Goal: Information Seeking & Learning: Check status

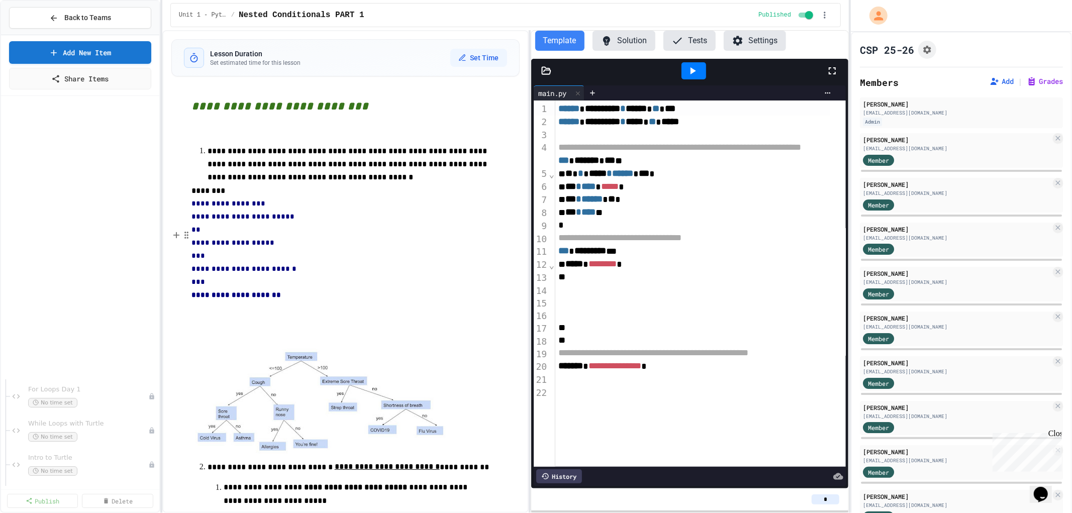
scroll to position [335, 0]
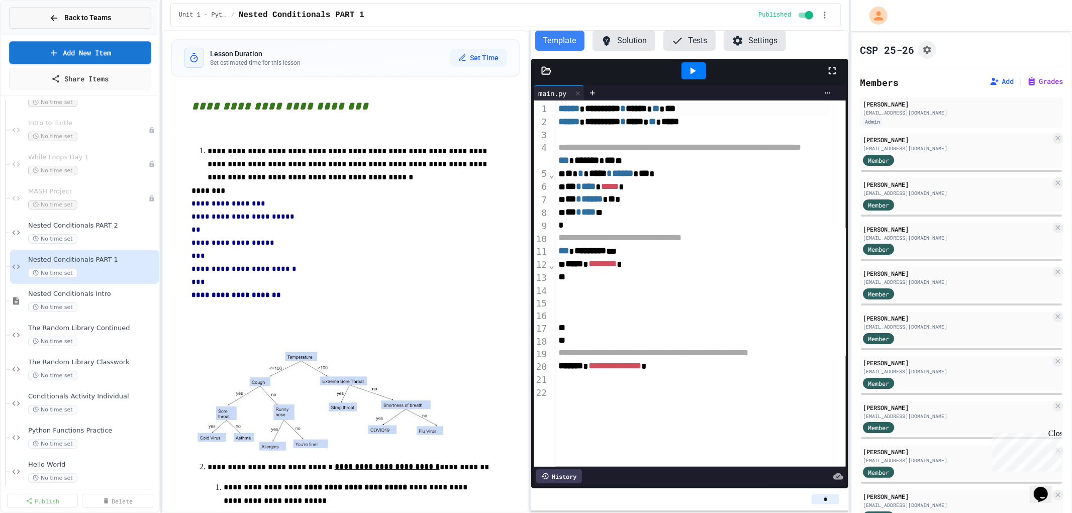
click at [48, 18] on button "Back to Teams" at bounding box center [80, 18] width 142 height 22
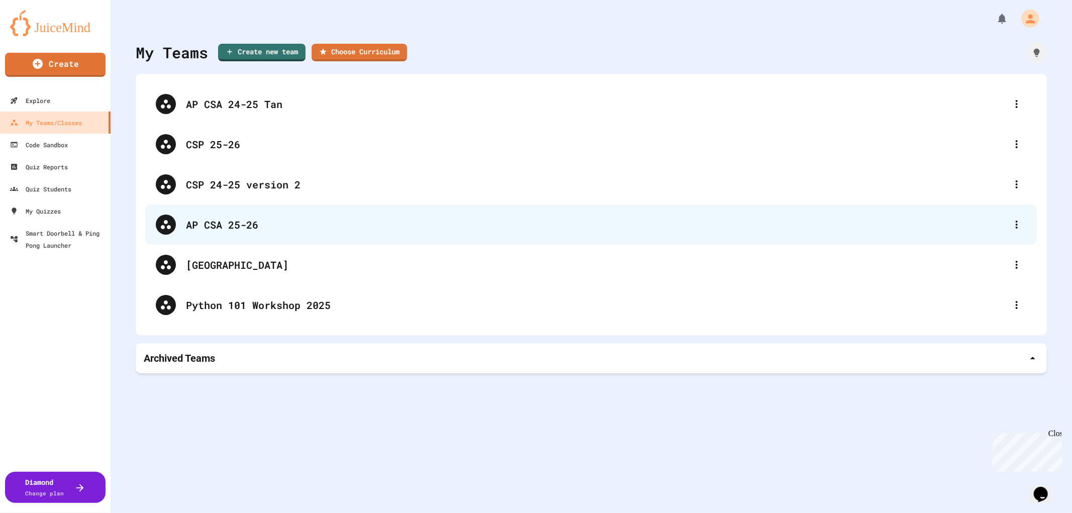
click at [206, 222] on div "AP CSA 25-26" at bounding box center [596, 224] width 821 height 15
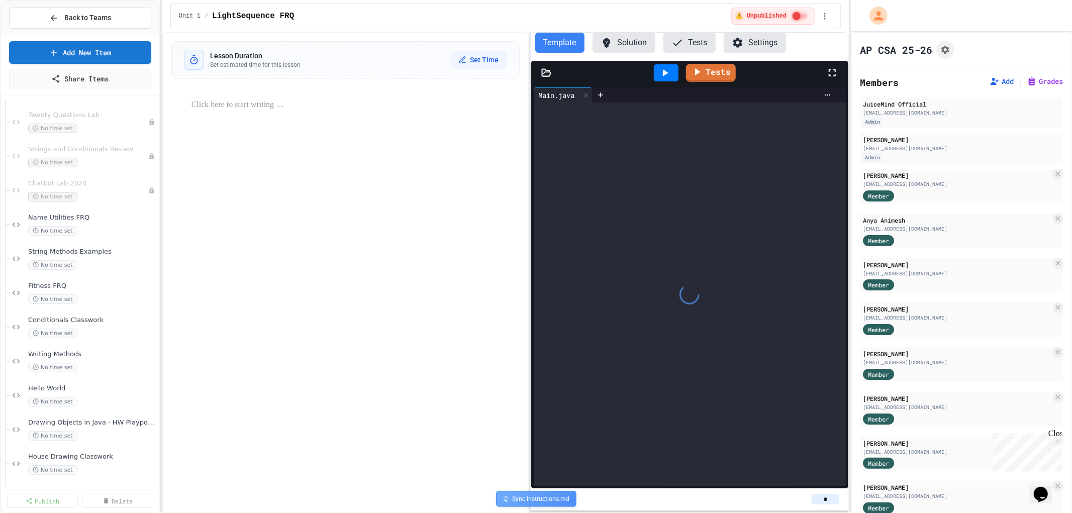
scroll to position [310, 0]
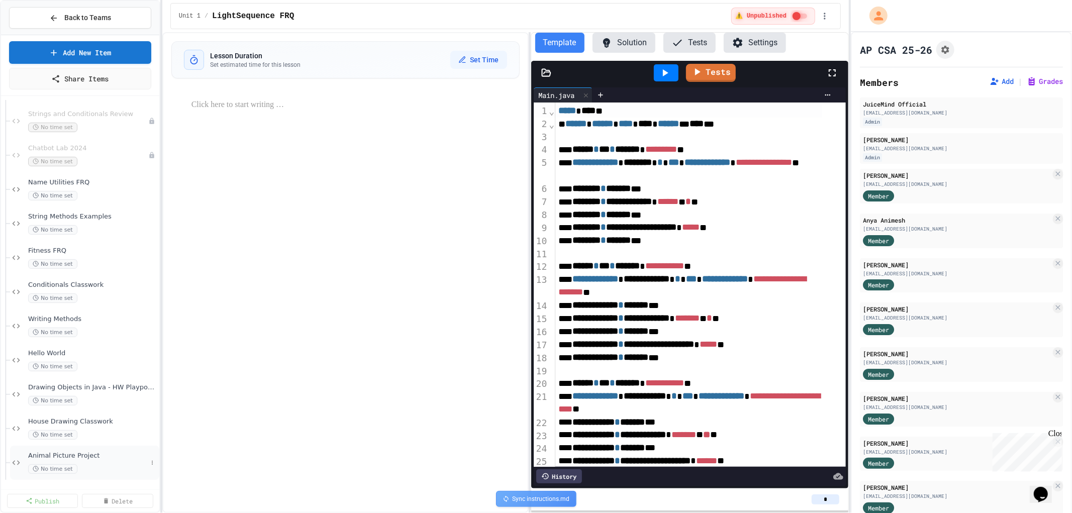
click at [81, 453] on span "Animal Picture Project" at bounding box center [87, 456] width 119 height 9
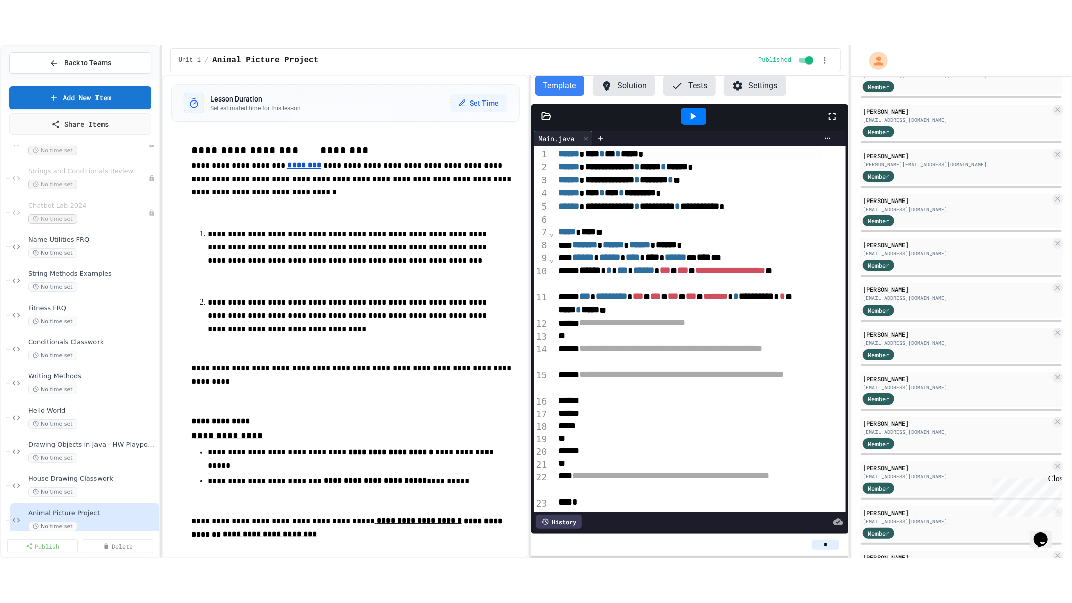
scroll to position [2382, 0]
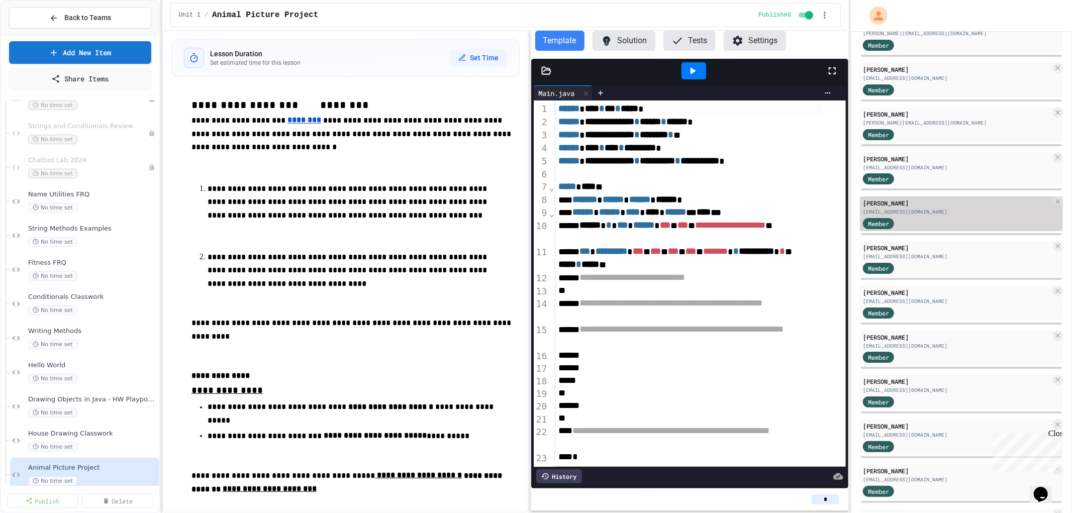
click at [896, 208] on div "[EMAIL_ADDRESS][DOMAIN_NAME]" at bounding box center [957, 212] width 188 height 8
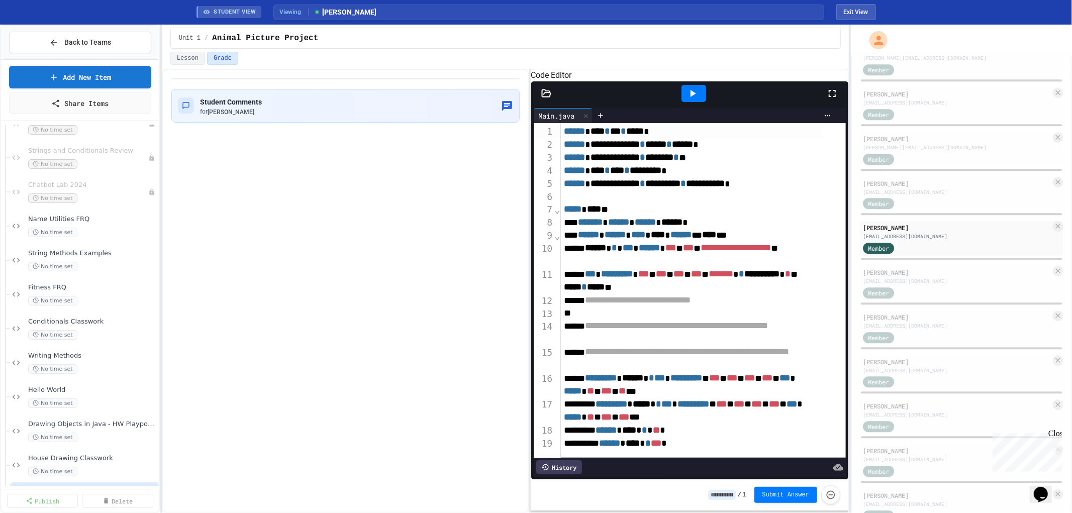
click at [833, 100] on icon at bounding box center [833, 93] width 12 height 12
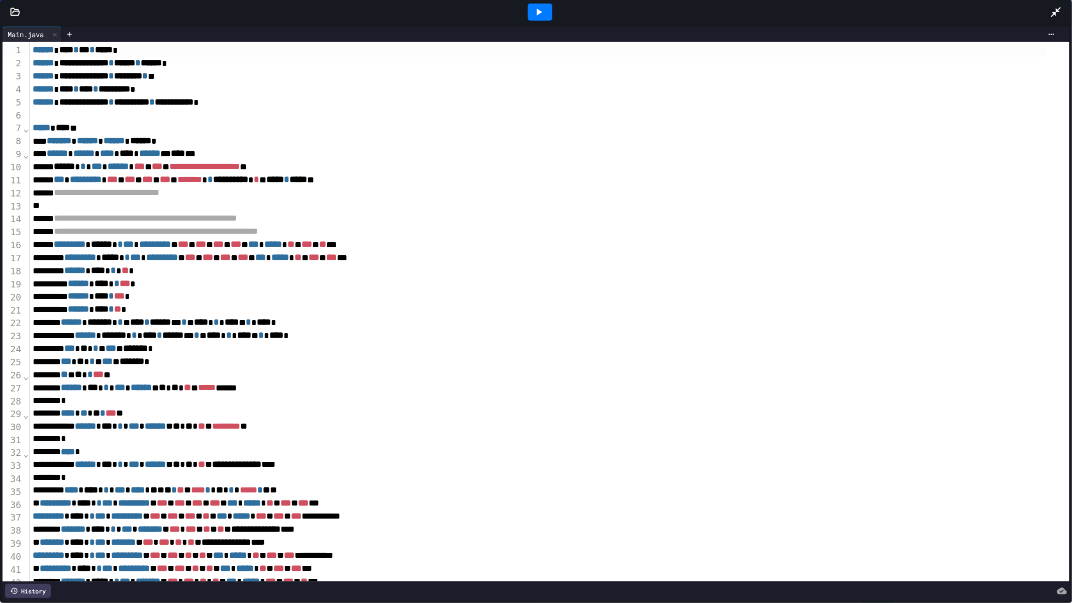
click at [29, 513] on div "History" at bounding box center [28, 591] width 46 height 14
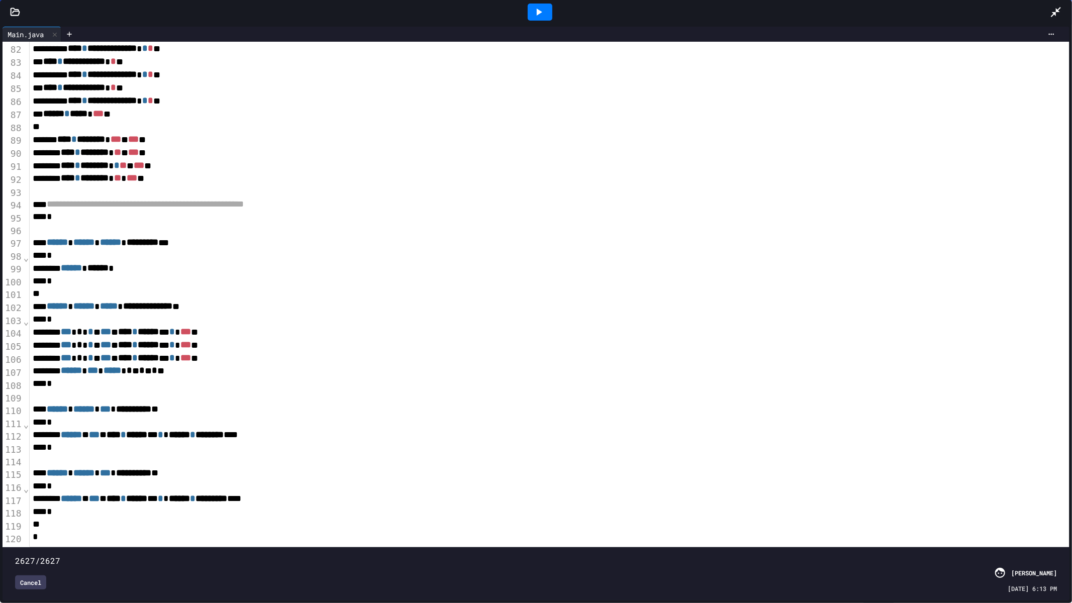
scroll to position [1085, 0]
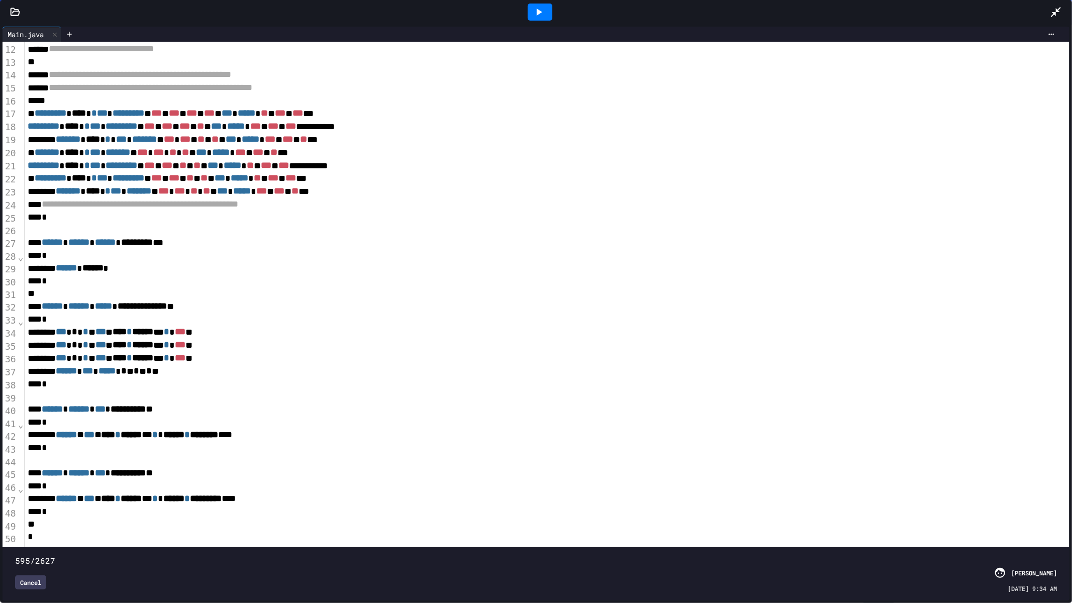
drag, startPoint x: 1046, startPoint y: 541, endPoint x: 249, endPoint y: 505, distance: 797.7
click at [249, 505] on div "**********" at bounding box center [536, 321] width 1067 height 559
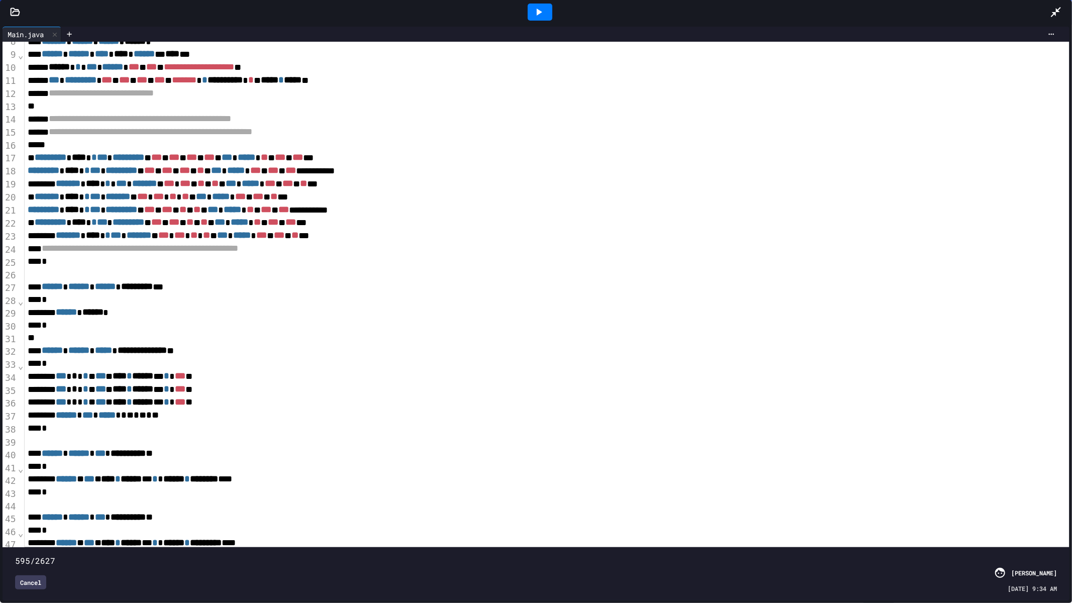
scroll to position [120, 0]
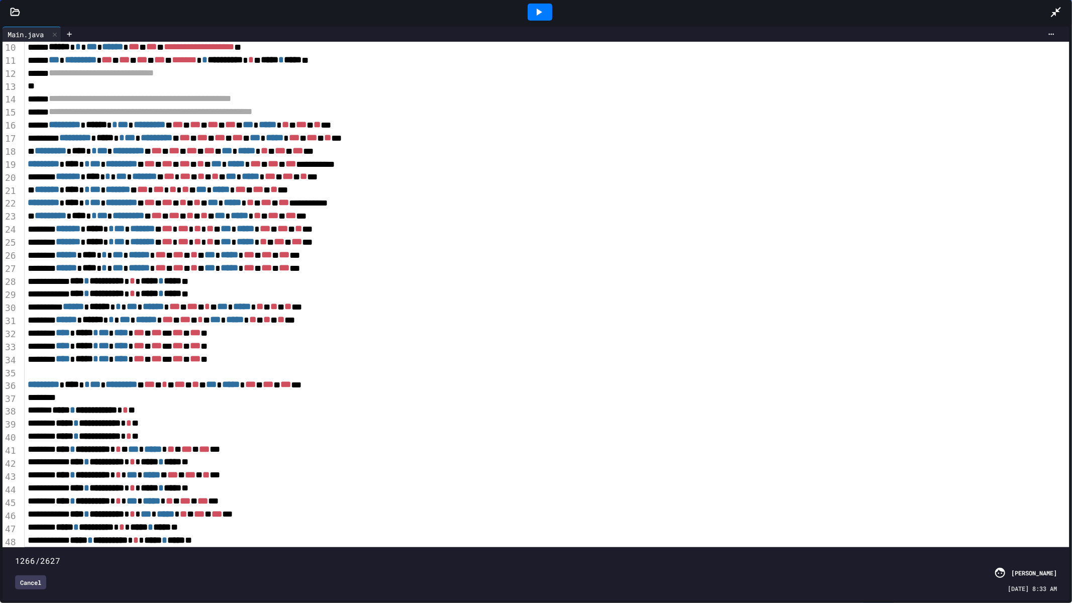
drag, startPoint x: 248, startPoint y: 538, endPoint x: 513, endPoint y: 555, distance: 265.5
click at [513, 513] on div "1266/2627 Cancel [PERSON_NAME] [DATE] 8:33 AM" at bounding box center [536, 574] width 1062 height 48
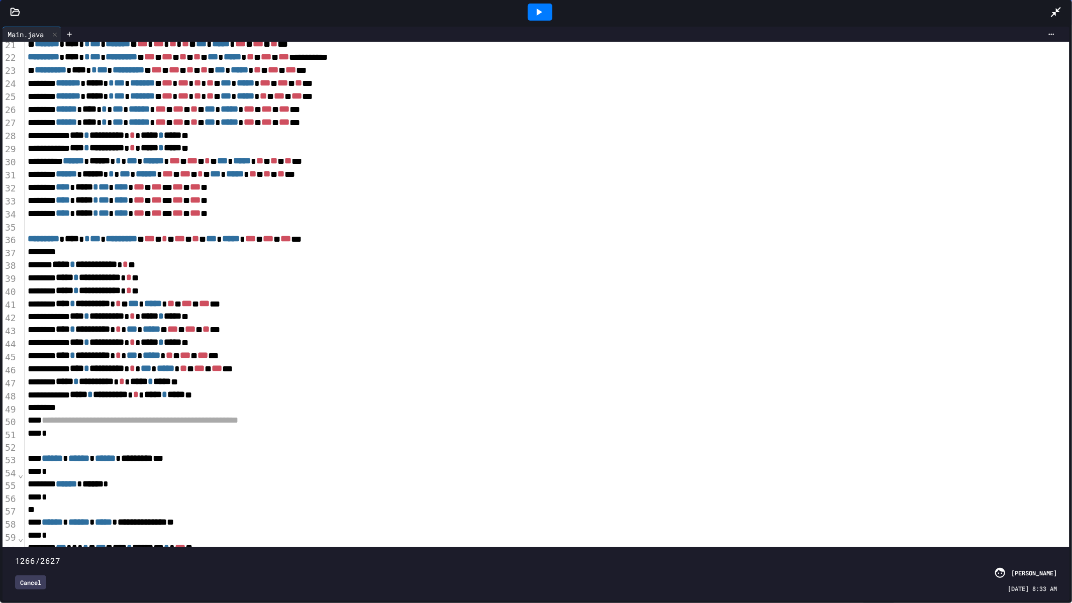
scroll to position [343, 0]
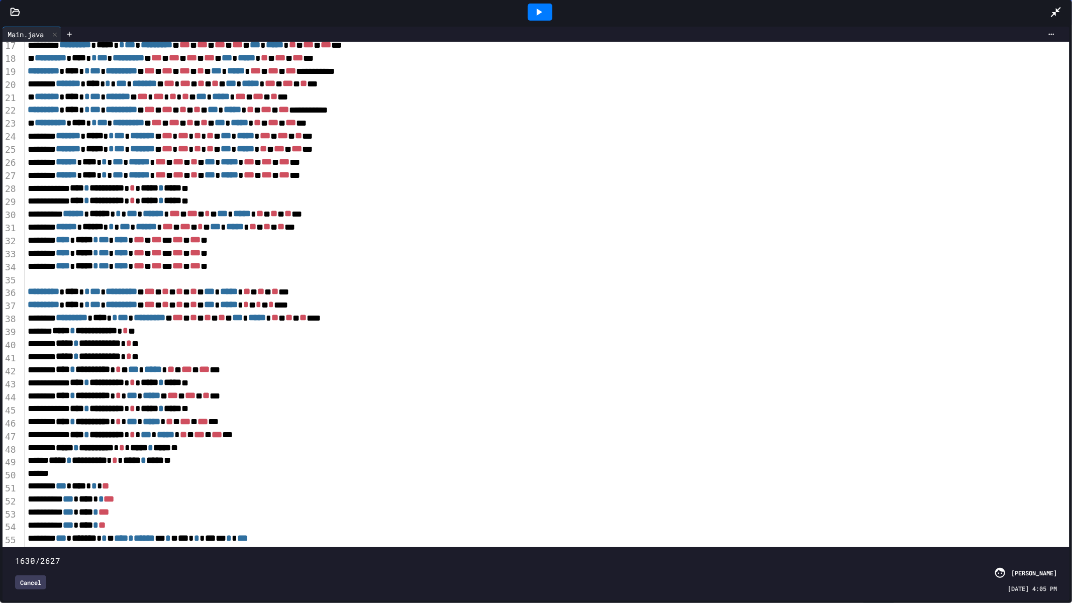
drag, startPoint x: 514, startPoint y: 536, endPoint x: 657, endPoint y: 540, distance: 142.3
click at [15, 513] on span at bounding box center [15, 556] width 0 height 0
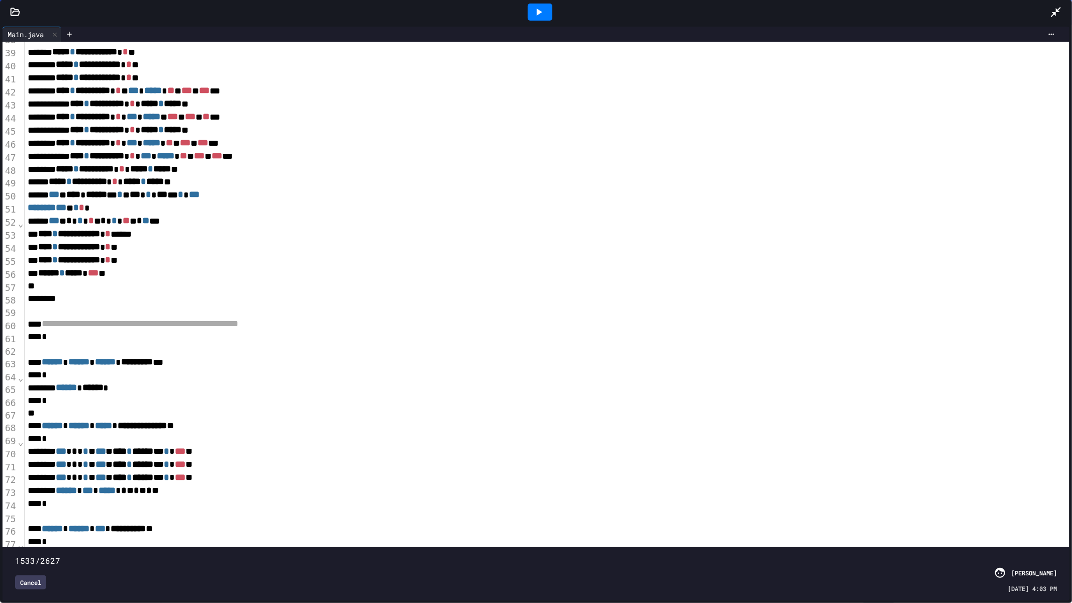
scroll to position [205, 0]
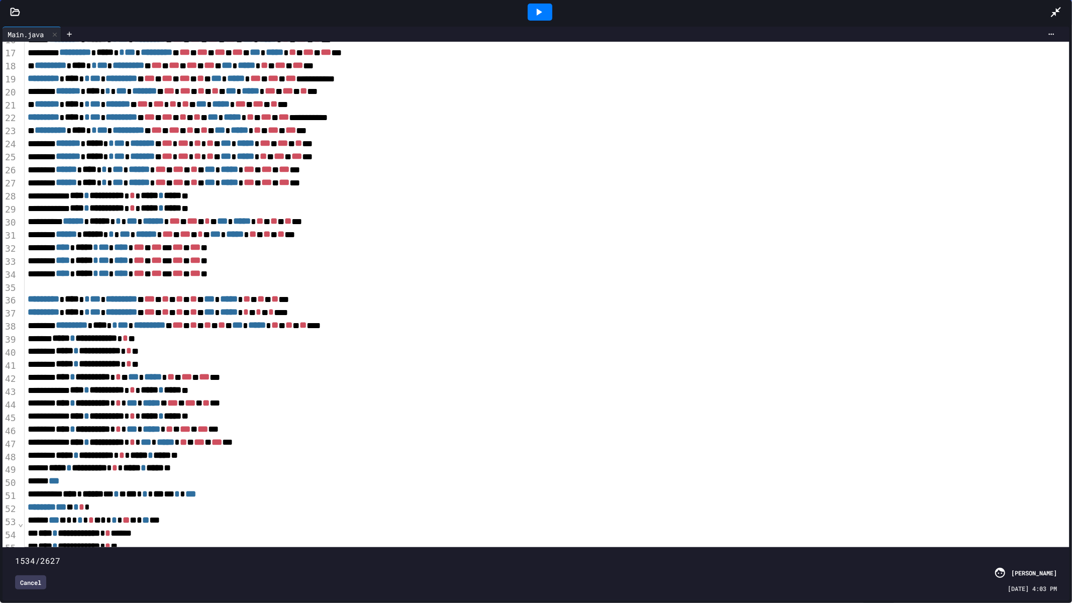
drag, startPoint x: 654, startPoint y: 540, endPoint x: 619, endPoint y: 536, distance: 35.4
click at [15, 513] on span at bounding box center [15, 556] width 0 height 0
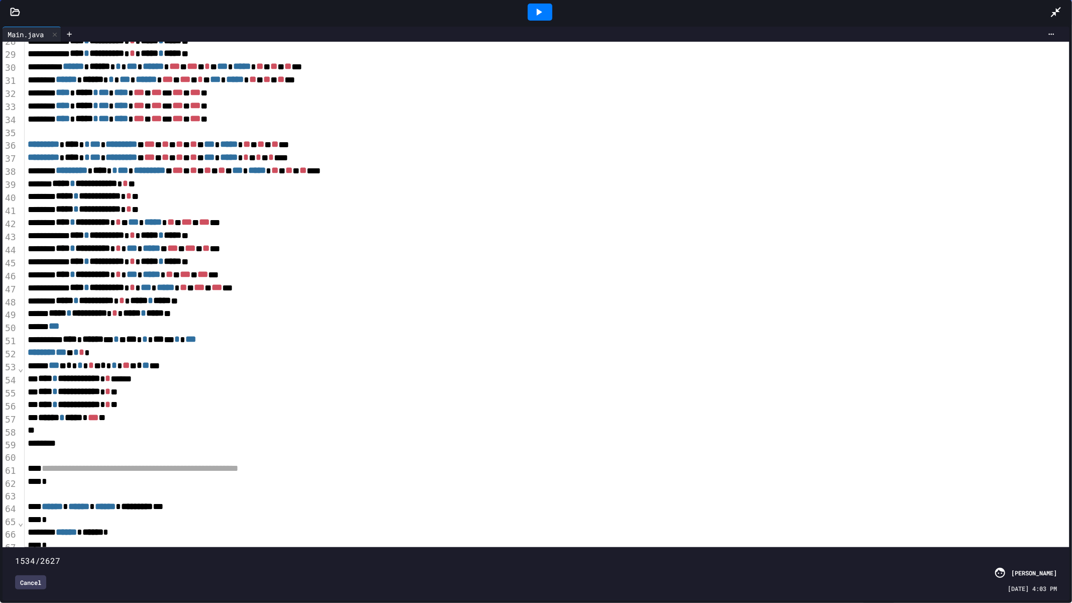
scroll to position [373, 0]
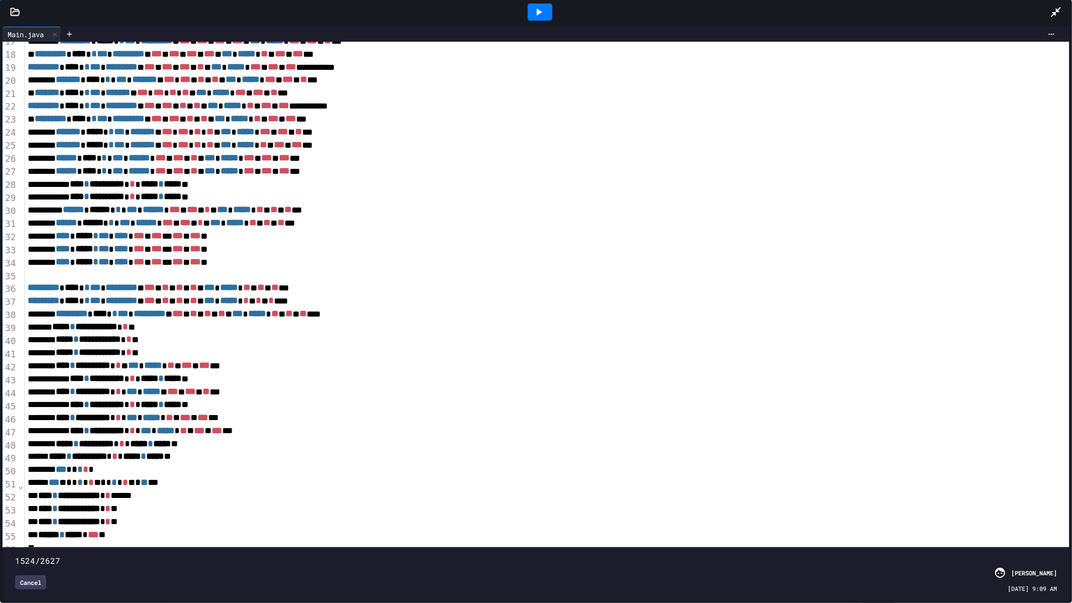
click at [15, 513] on span at bounding box center [15, 556] width 0 height 0
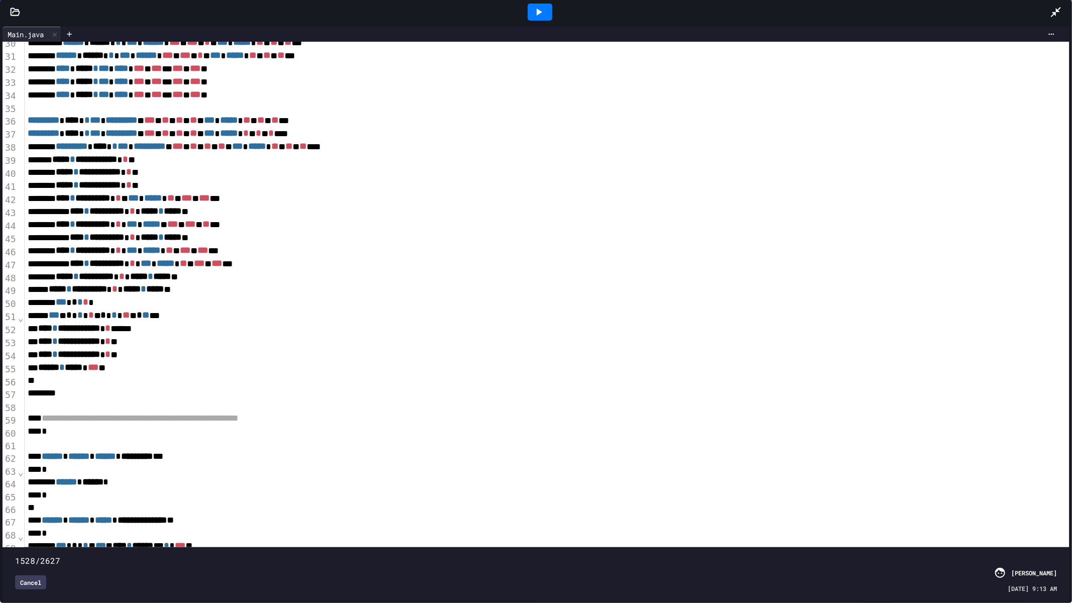
scroll to position [214, 0]
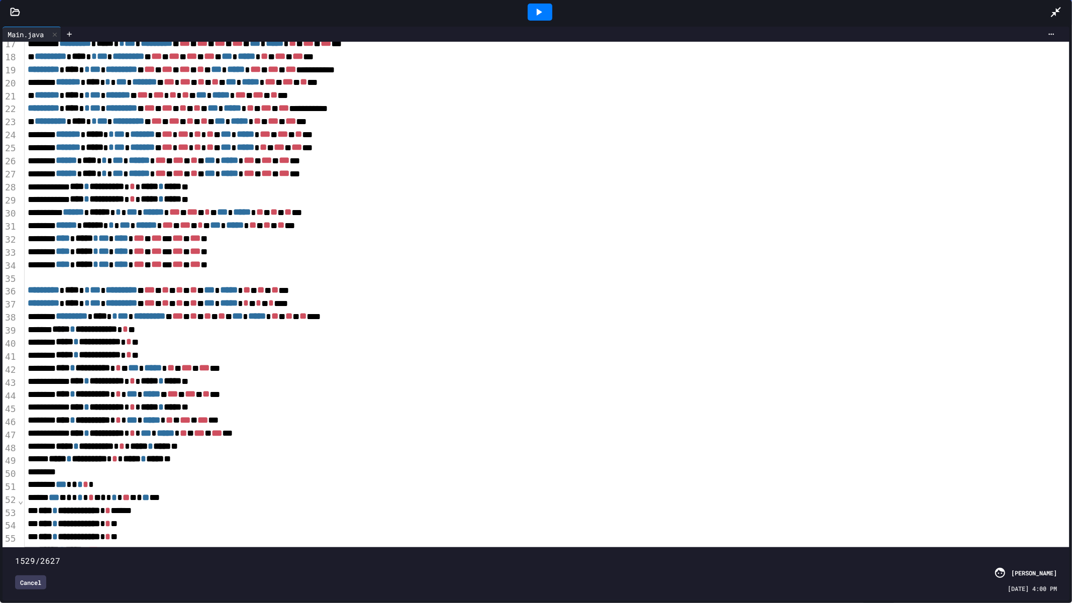
click at [15, 513] on span at bounding box center [15, 556] width 0 height 0
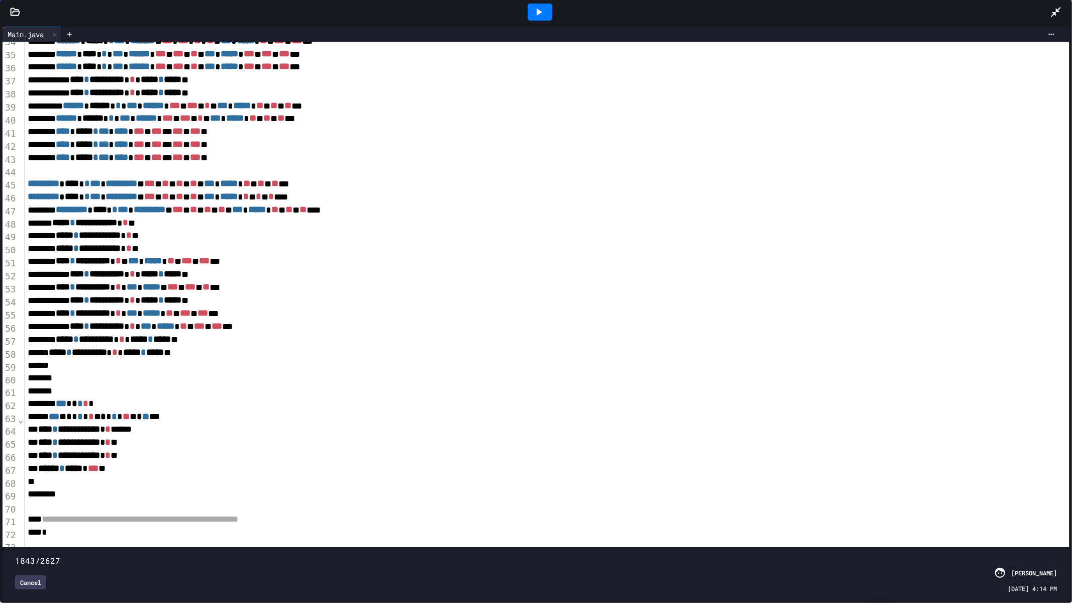
scroll to position [229, 0]
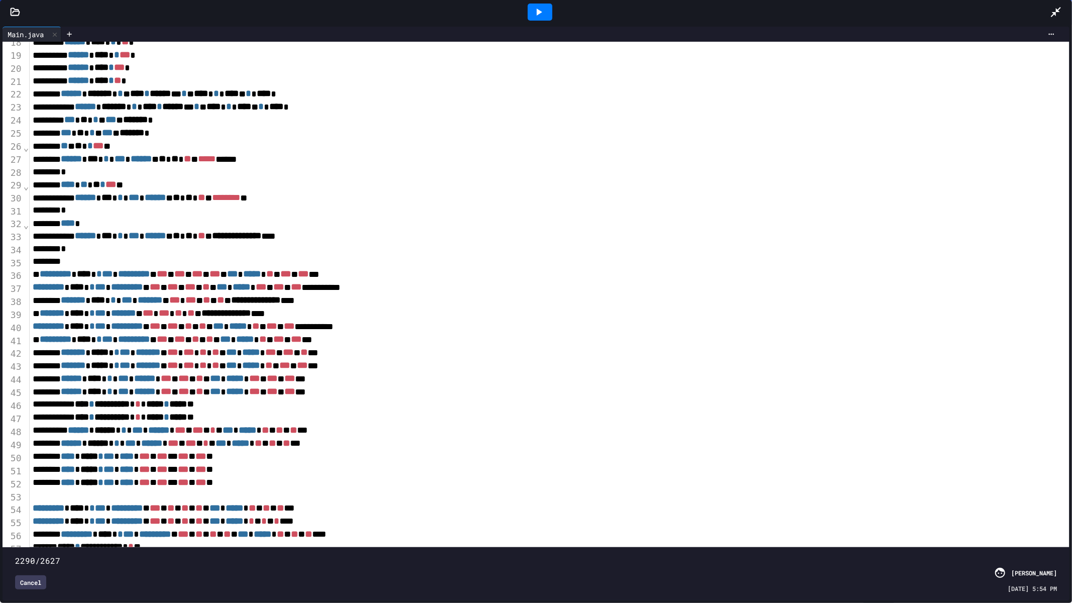
drag, startPoint x: 618, startPoint y: 537, endPoint x: 917, endPoint y: 563, distance: 299.3
click at [917, 513] on div "2290/2627 Cancel [PERSON_NAME] [DATE] 5:54 PM" at bounding box center [536, 574] width 1062 height 48
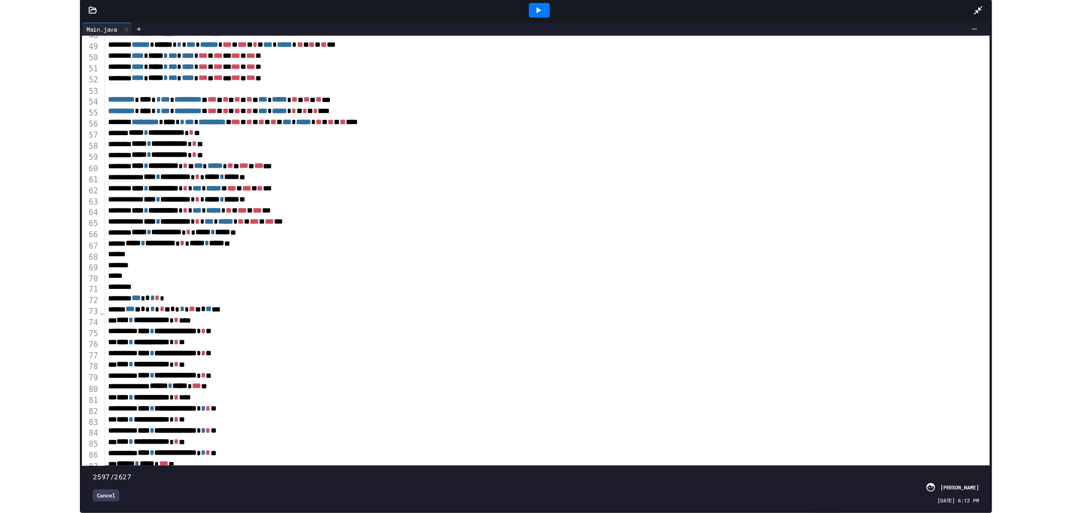
scroll to position [438, 0]
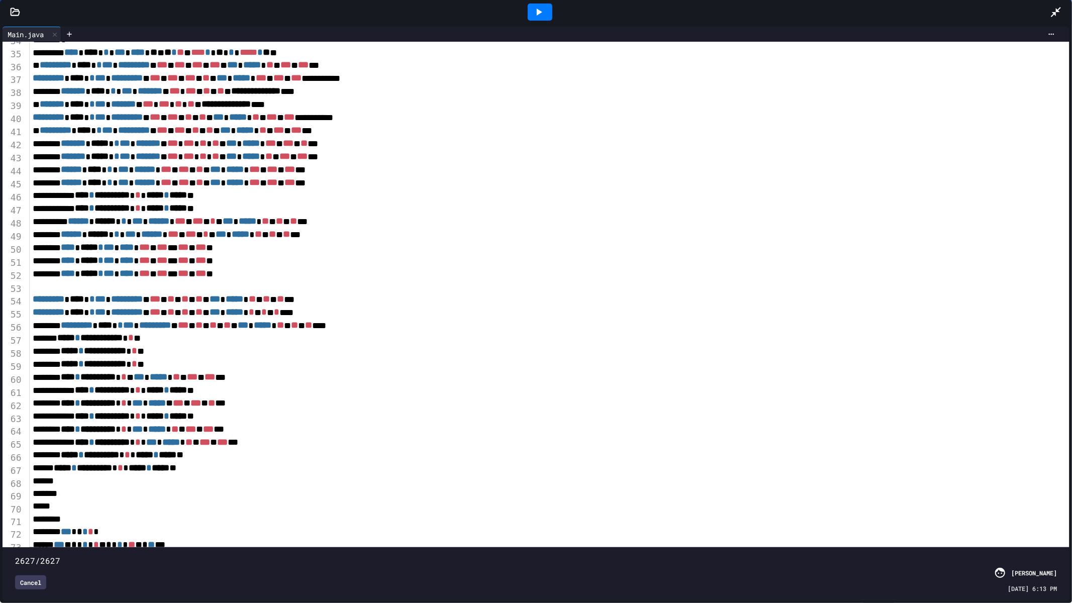
type input "****"
drag, startPoint x: 913, startPoint y: 543, endPoint x: 1072, endPoint y: 552, distance: 159.1
click at [1072, 513] on div "**********" at bounding box center [536, 313] width 1072 height 579
click at [29, 513] on div "Cancel" at bounding box center [30, 583] width 31 height 14
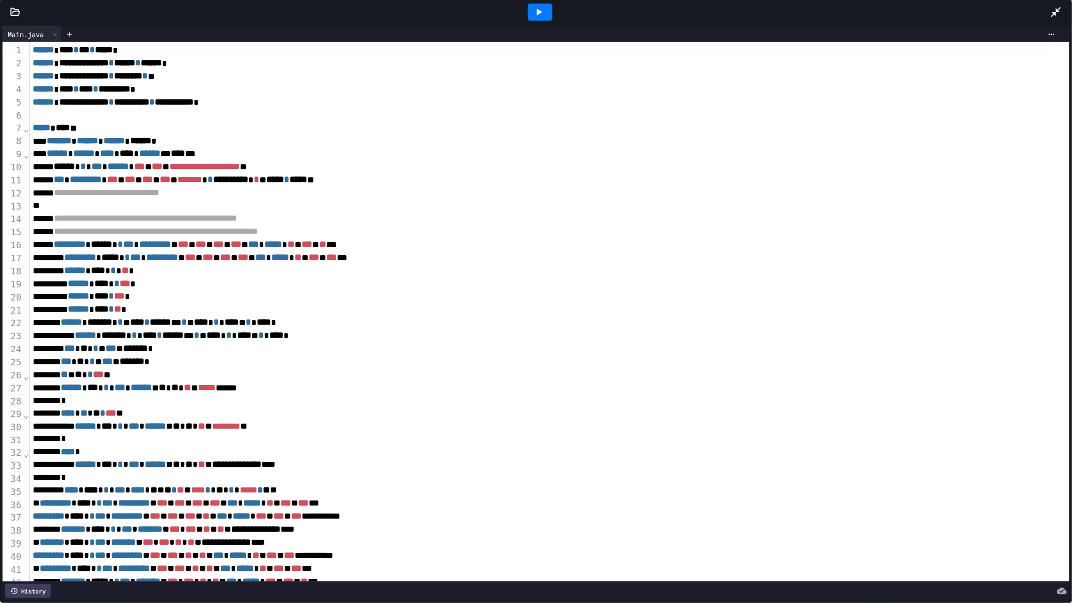
click at [1055, 13] on icon at bounding box center [1056, 12] width 10 height 10
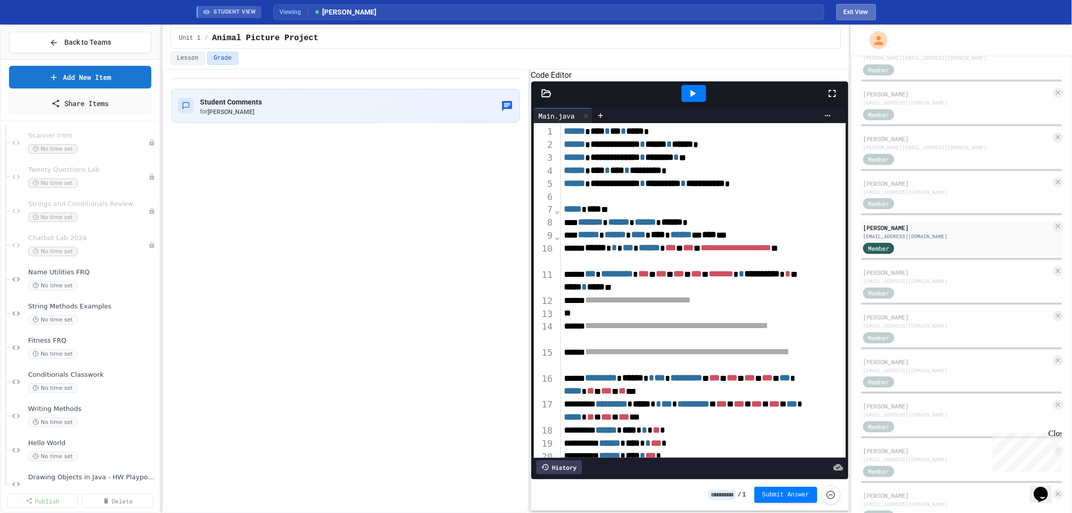
click at [852, 16] on button "Exit View" at bounding box center [857, 12] width 40 height 16
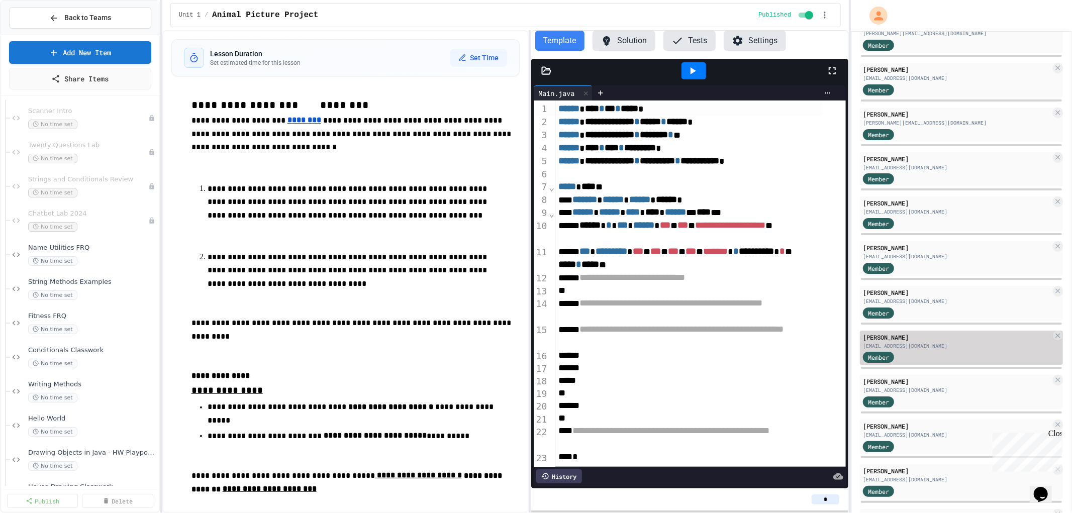
click at [912, 333] on div "[PERSON_NAME]" at bounding box center [957, 337] width 188 height 9
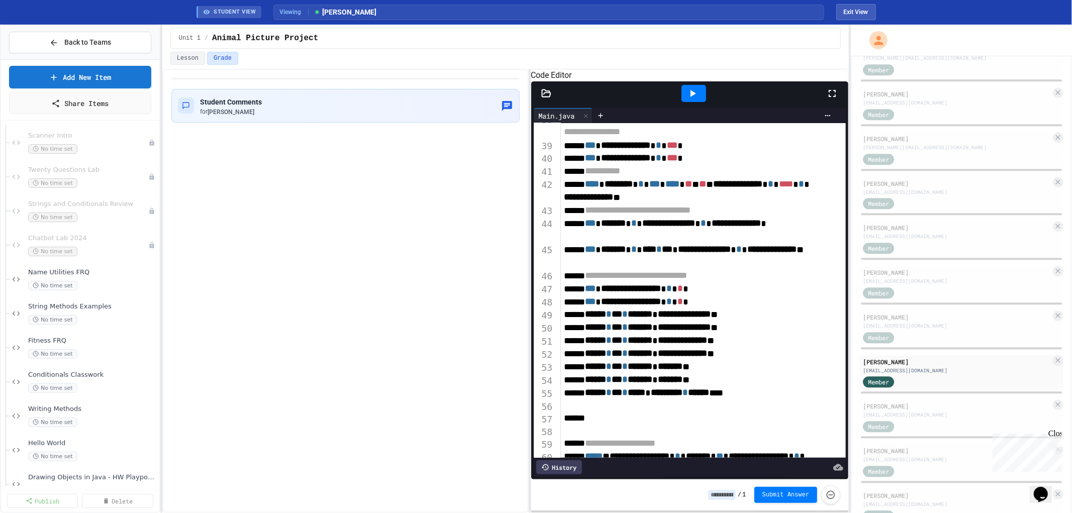
scroll to position [949, 0]
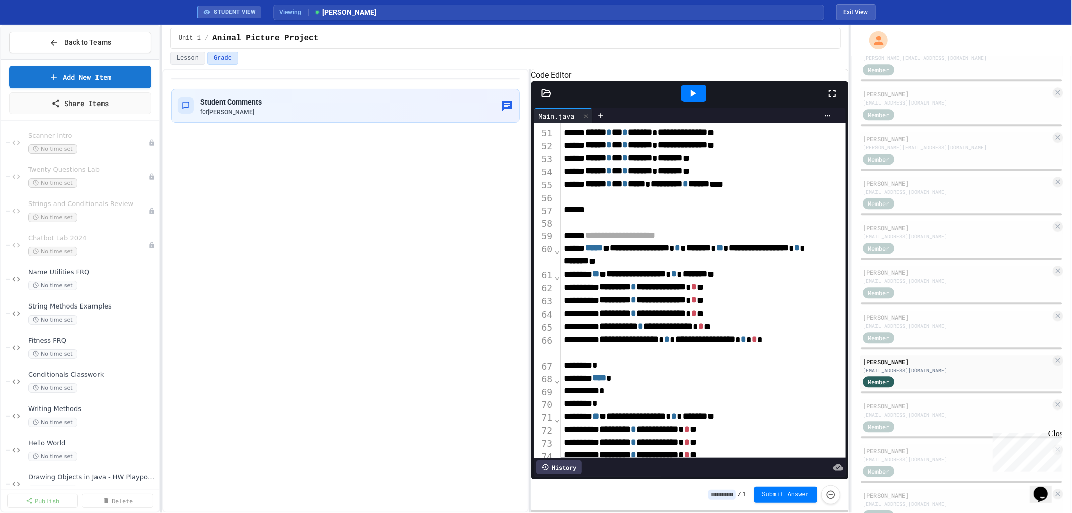
click at [631, 292] on span "*********" at bounding box center [615, 287] width 32 height 9
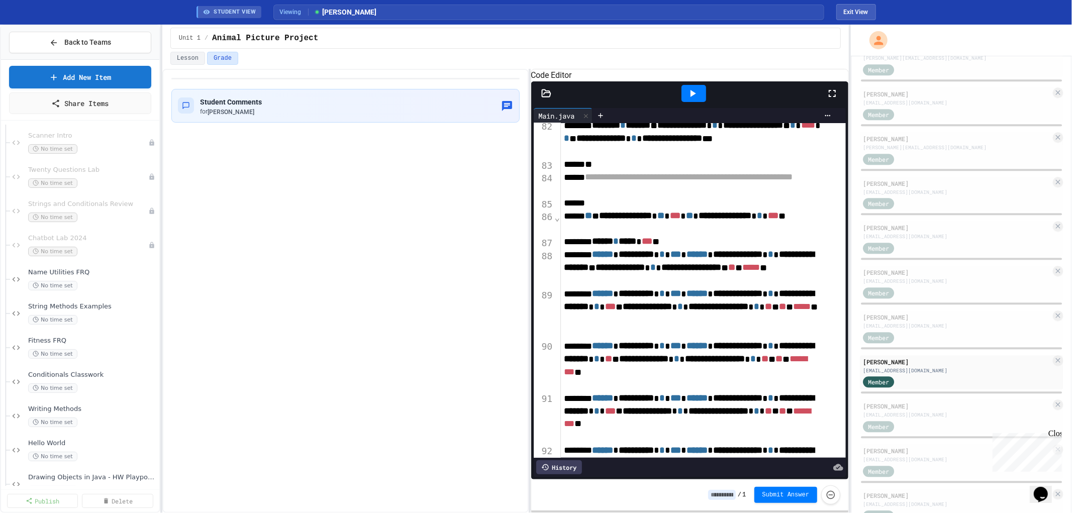
scroll to position [1340, 0]
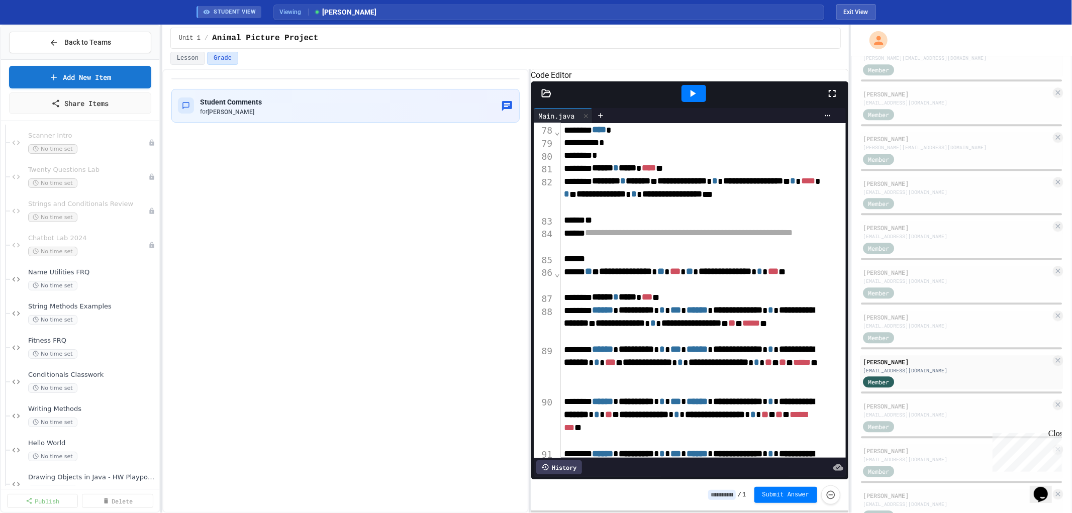
click at [652, 276] on span "**********" at bounding box center [625, 271] width 53 height 9
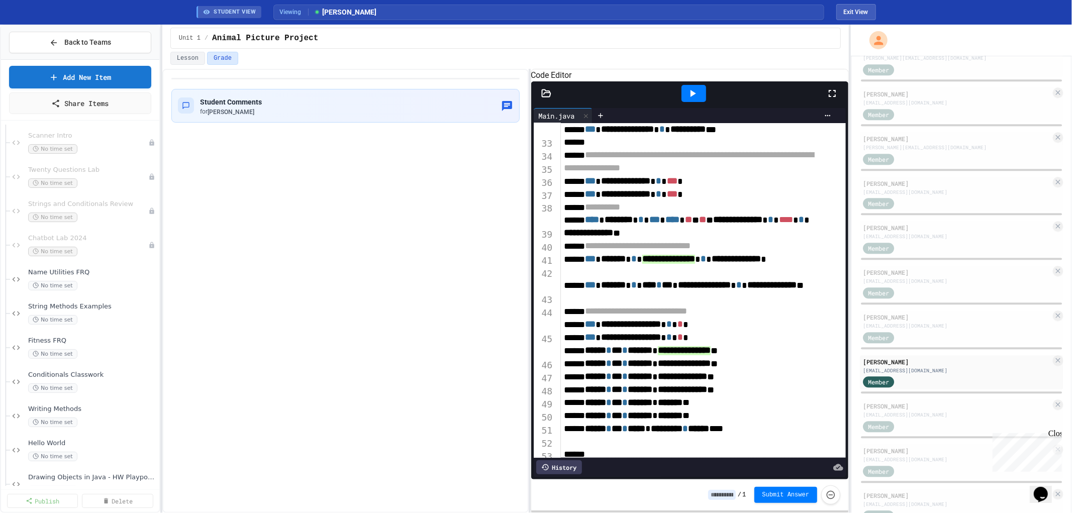
scroll to position [614, 0]
